Goal: Task Accomplishment & Management: Use online tool/utility

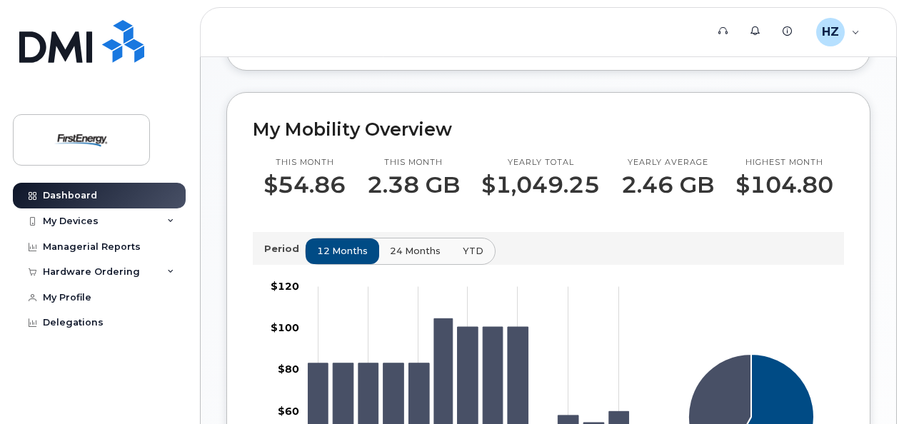
scroll to position [428, 0]
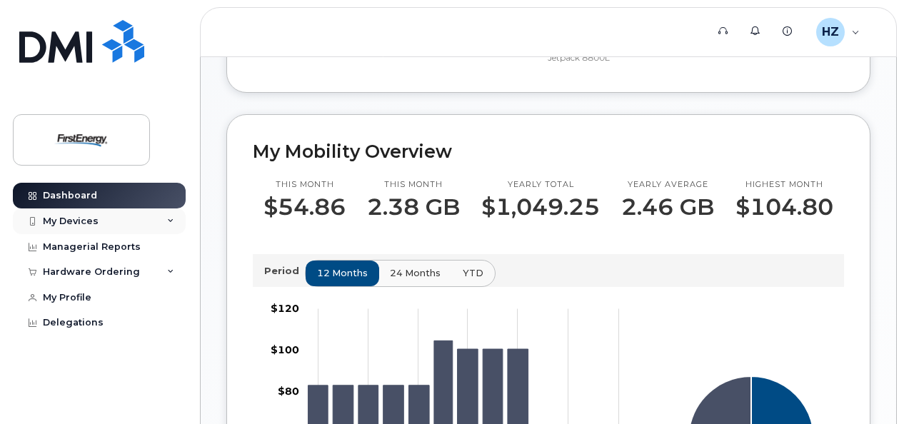
click at [87, 220] on div "My Devices" at bounding box center [71, 221] width 56 height 11
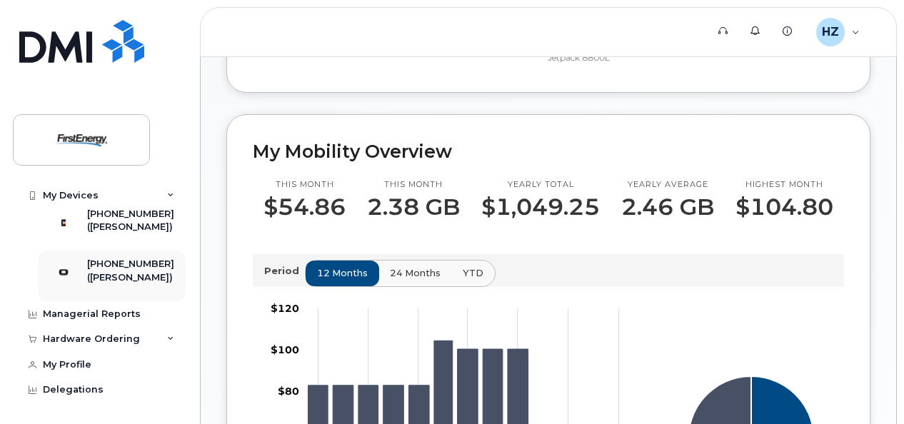
scroll to position [0, 0]
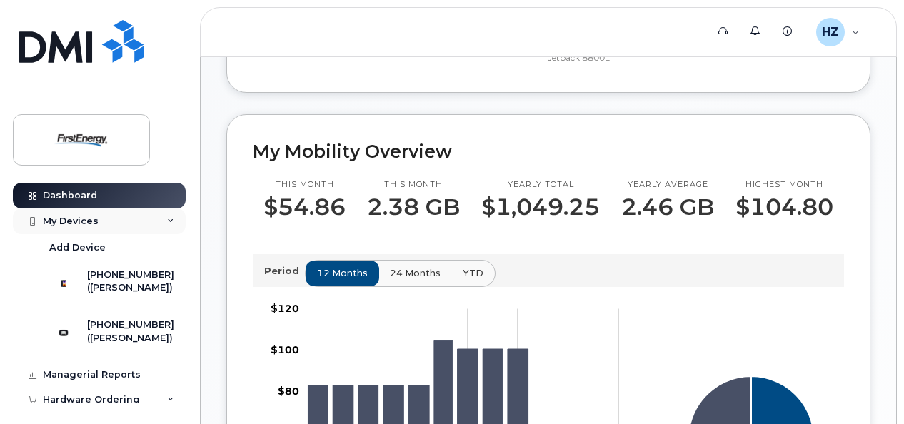
click at [167, 220] on icon at bounding box center [170, 221] width 7 height 7
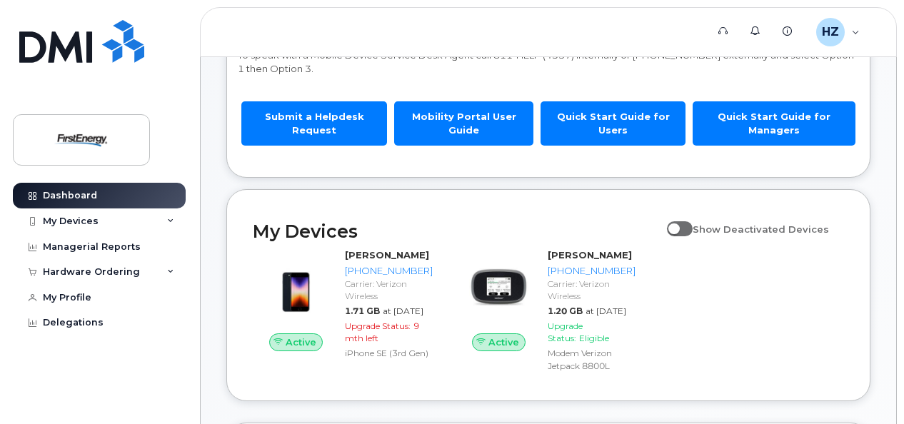
scroll to position [143, 0]
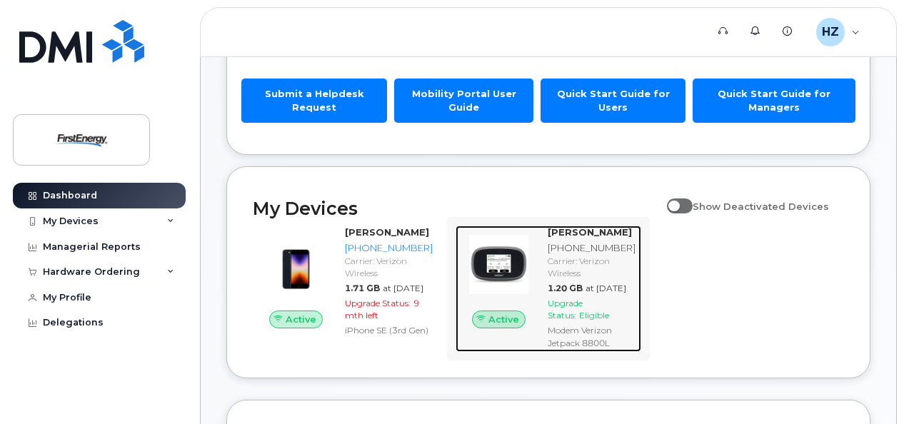
click at [591, 321] on span "Eligible" at bounding box center [594, 315] width 30 height 11
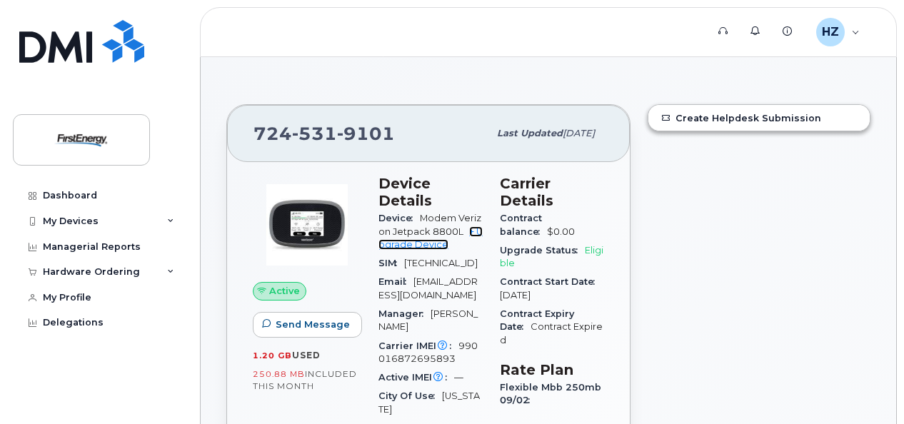
click at [417, 244] on link "+ Upgrade Device" at bounding box center [430, 238] width 104 height 24
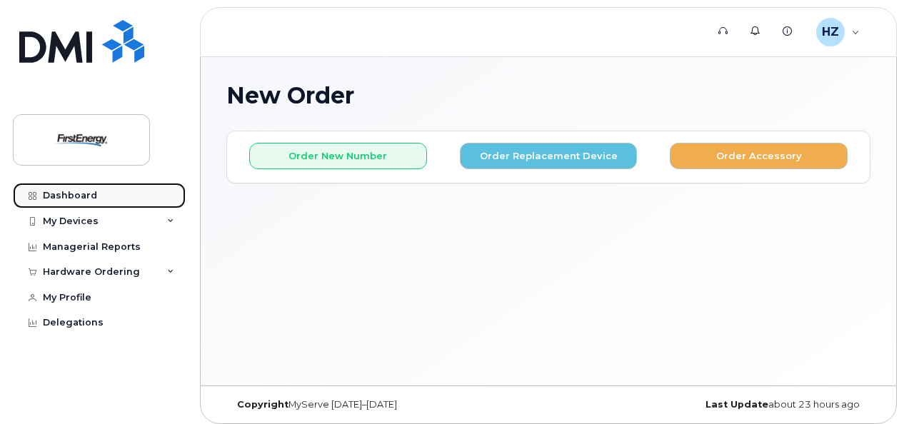
click at [76, 190] on div "Dashboard" at bounding box center [70, 195] width 54 height 11
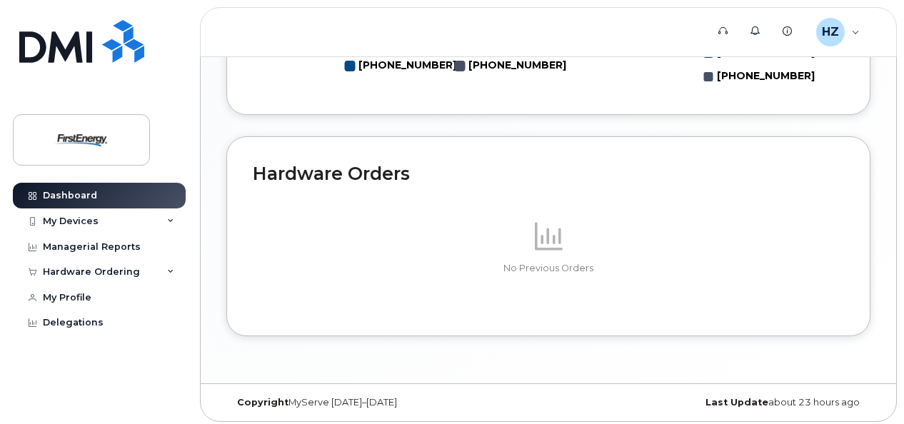
scroll to position [987, 0]
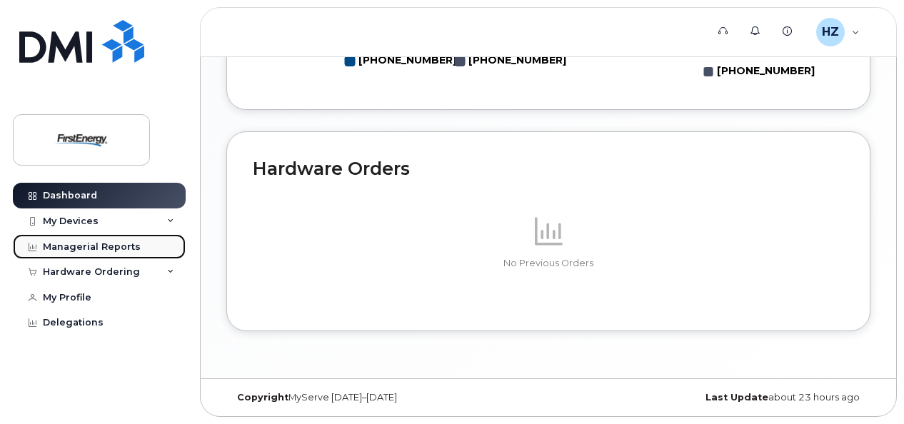
click at [96, 247] on div "Managerial Reports" at bounding box center [92, 246] width 98 height 11
